Goal: Information Seeking & Learning: Learn about a topic

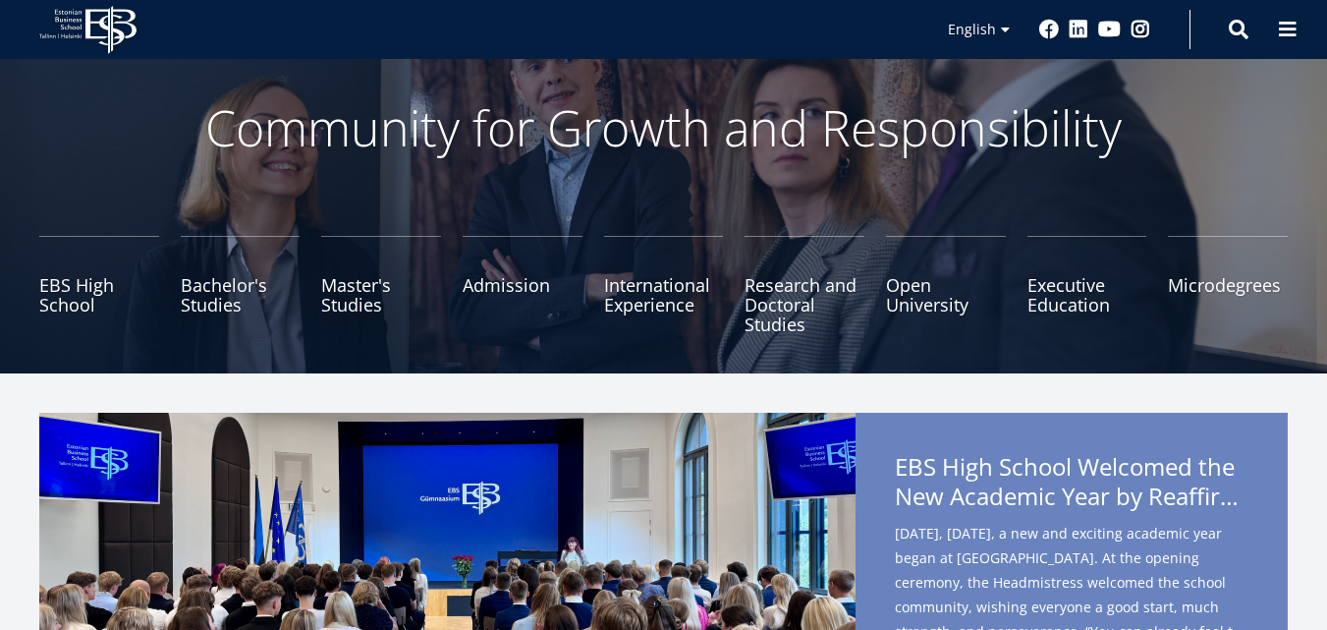
scroll to position [196, 0]
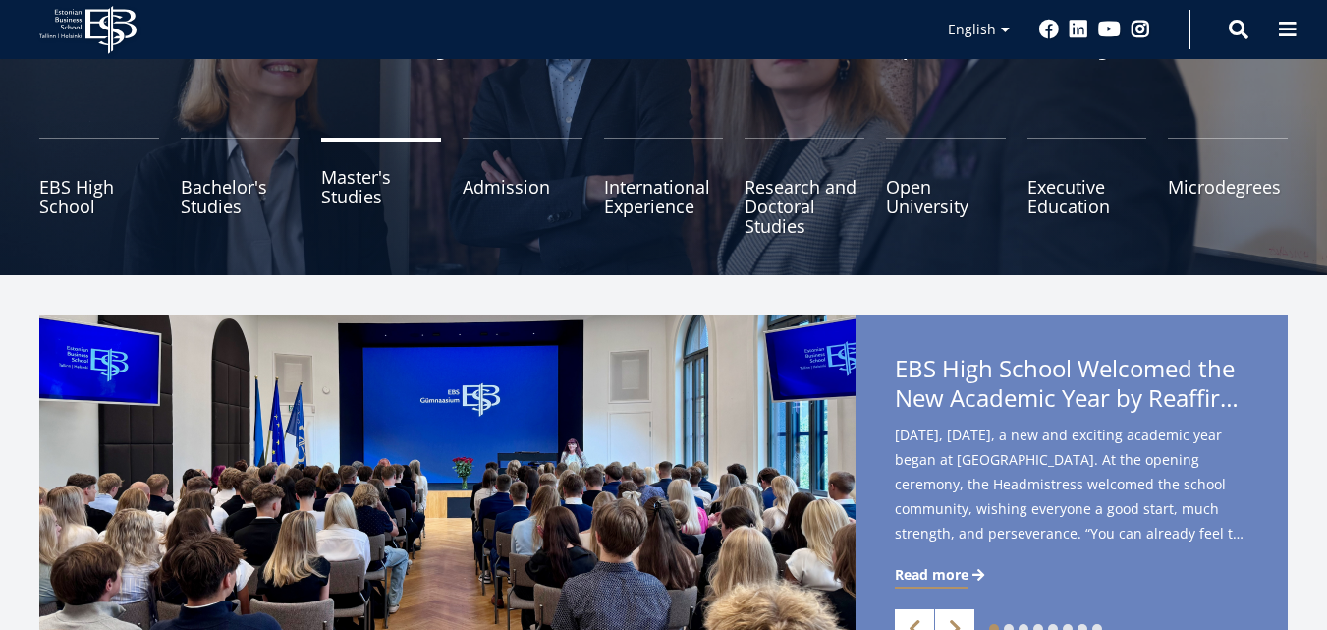
click at [350, 187] on link "Master's Studies" at bounding box center [381, 187] width 120 height 98
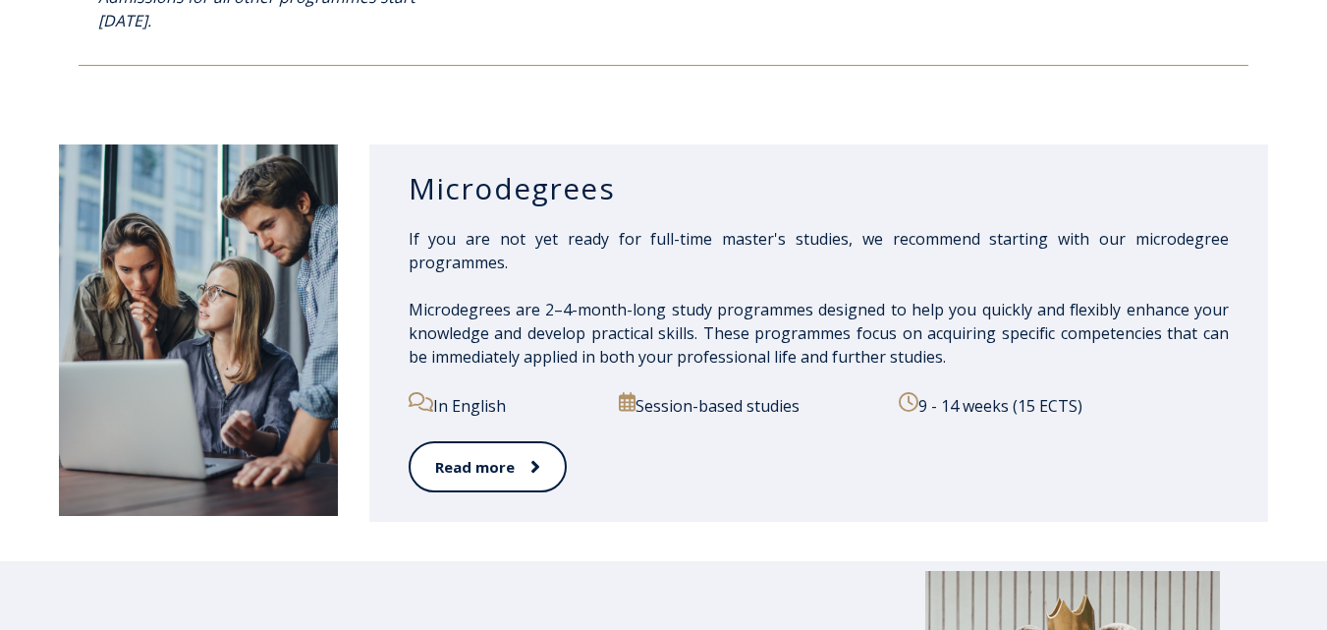
scroll to position [3045, 0]
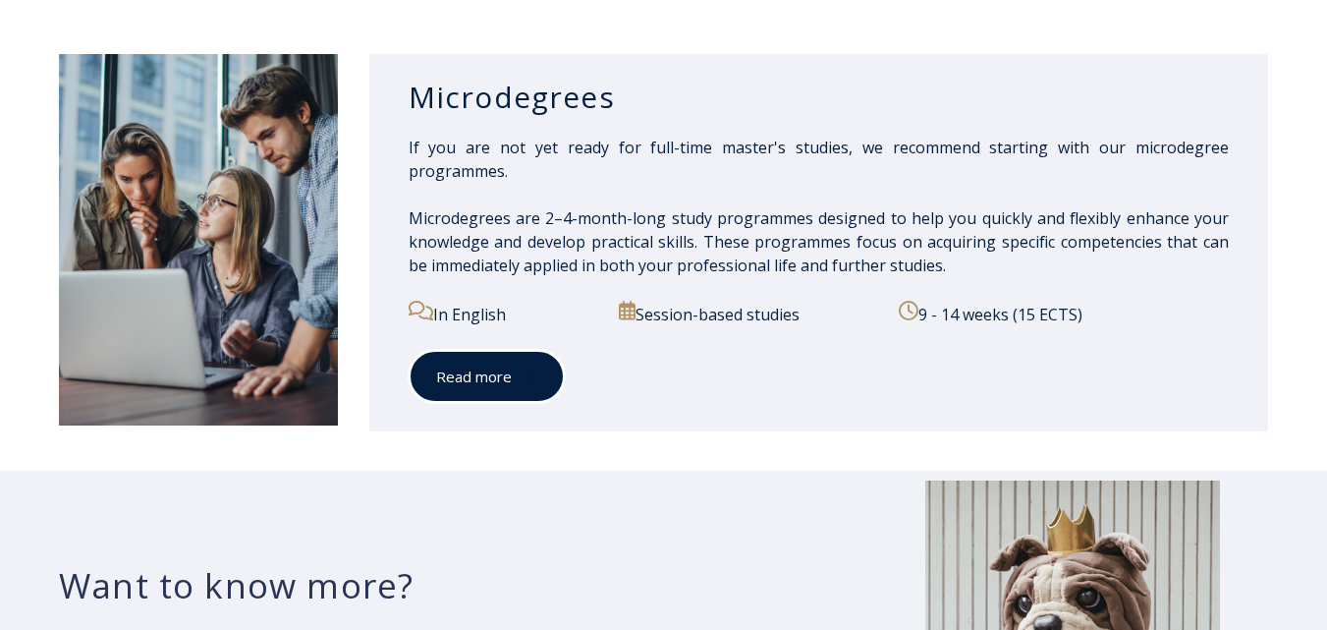
click at [477, 389] on link "Read more" at bounding box center [487, 377] width 156 height 54
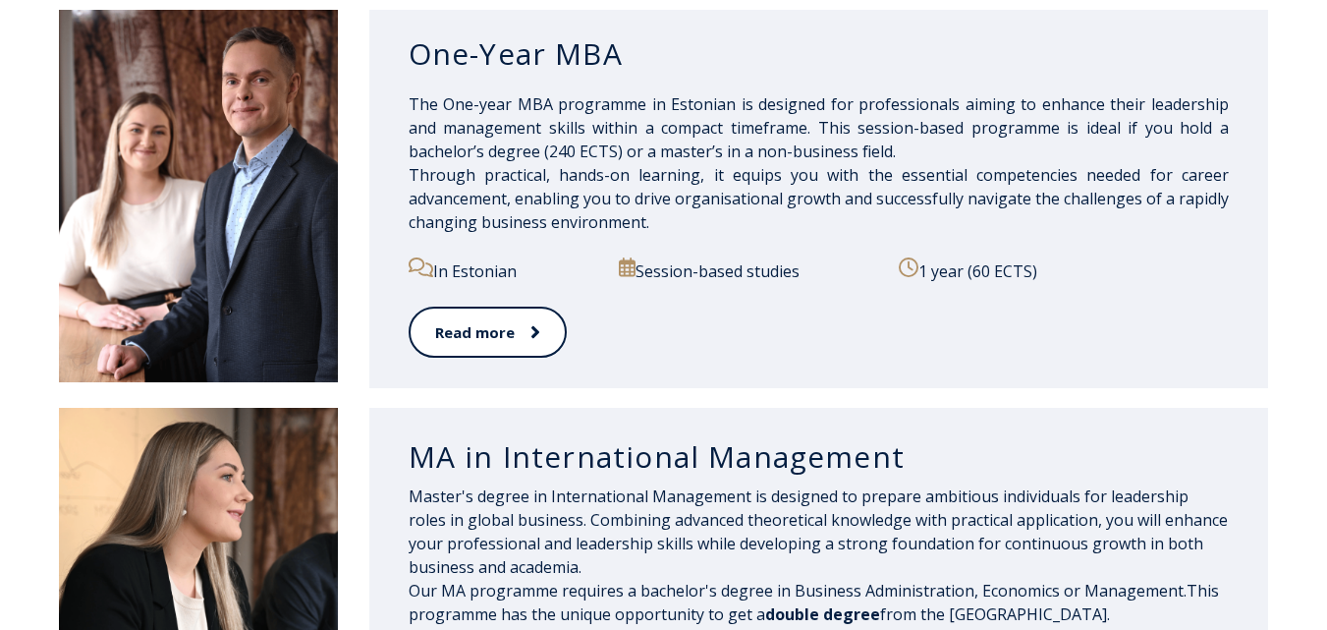
scroll to position [1474, 0]
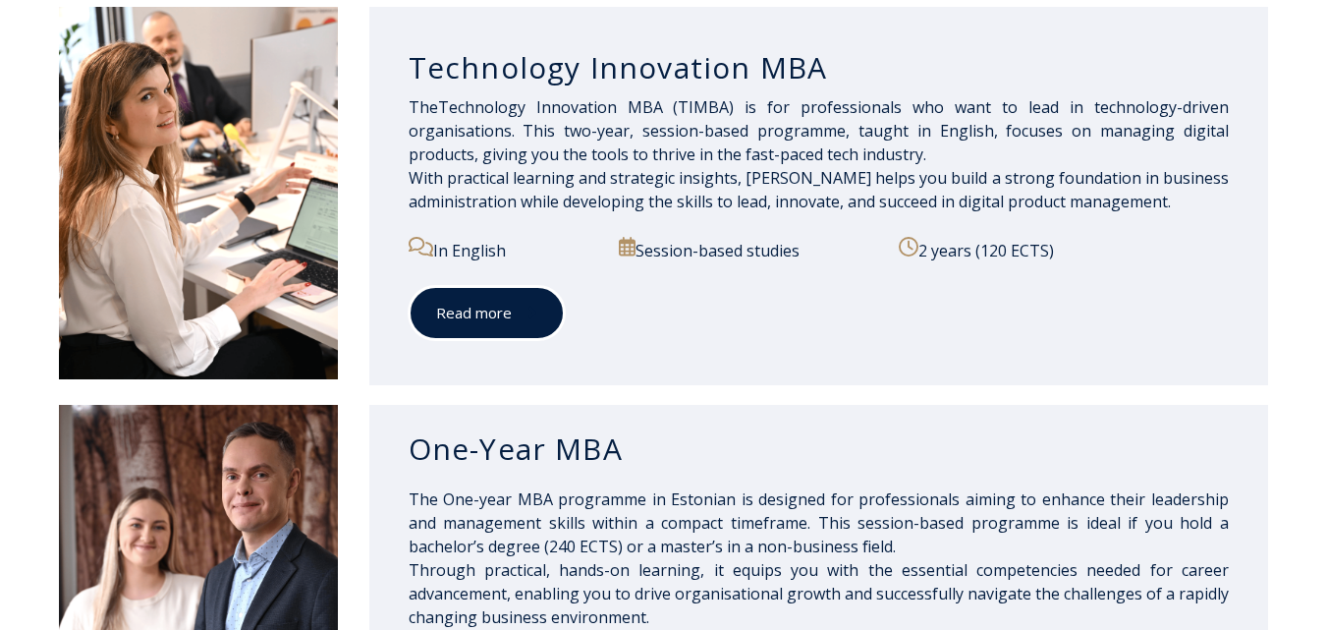
click at [529, 321] on icon at bounding box center [533, 313] width 10 height 20
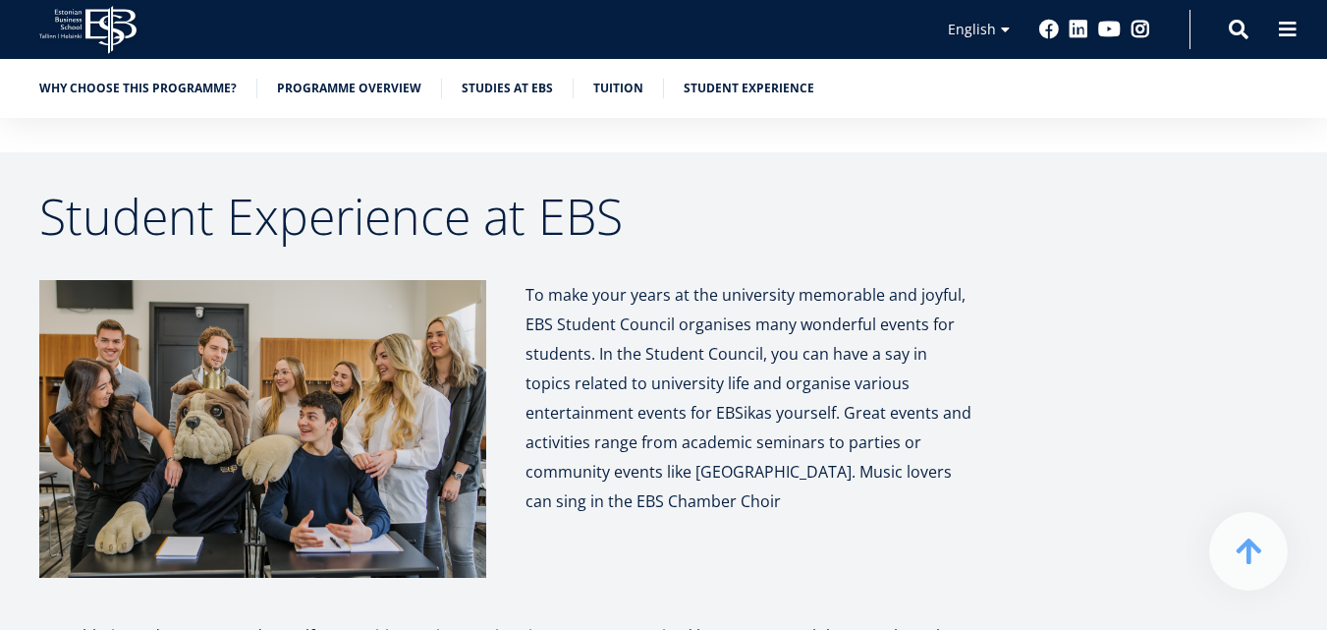
scroll to position [8055, 0]
